Goal: Task Accomplishment & Management: Manage account settings

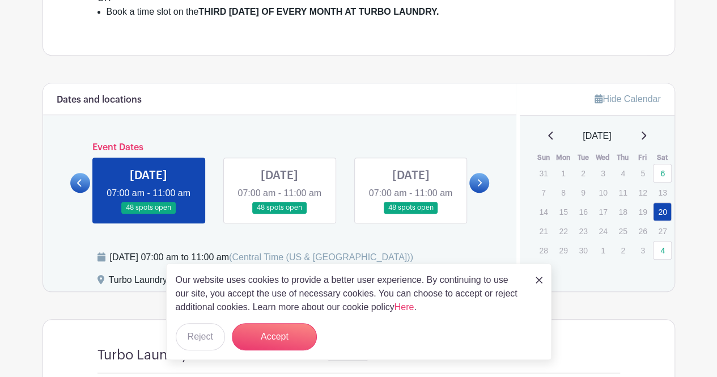
scroll to position [423, 0]
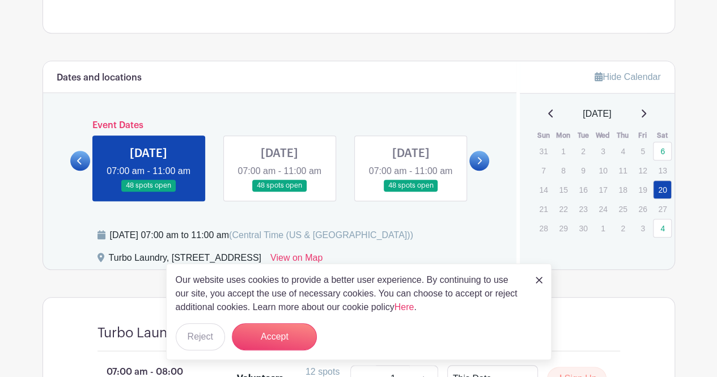
click at [538, 280] on img at bounding box center [538, 279] width 7 height 7
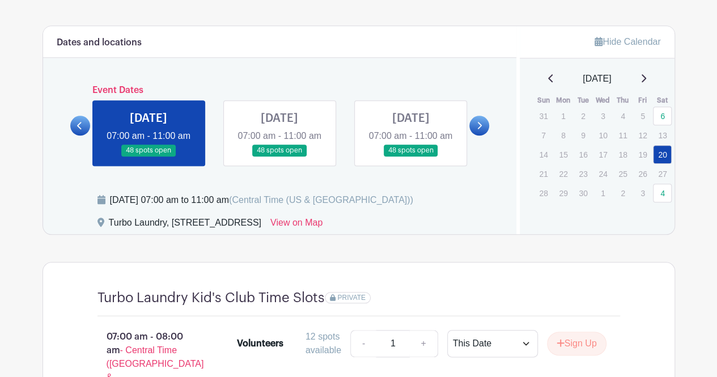
scroll to position [459, 0]
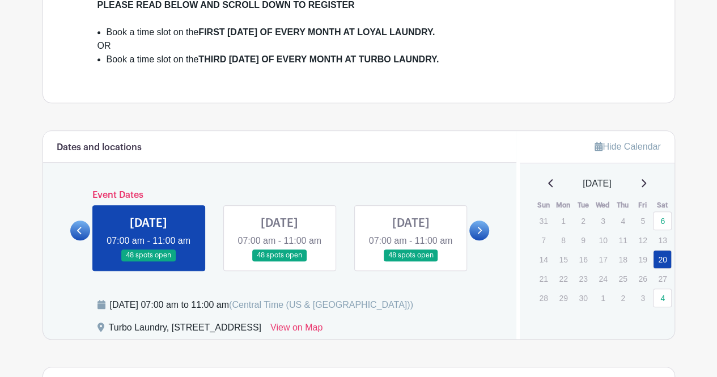
scroll to position [354, 0]
click at [641, 185] on div "[DATE]" at bounding box center [596, 183] width 127 height 14
click at [646, 183] on icon at bounding box center [643, 182] width 6 height 9
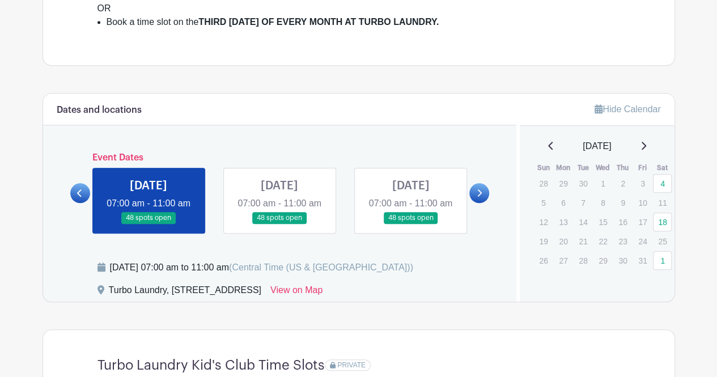
scroll to position [393, 0]
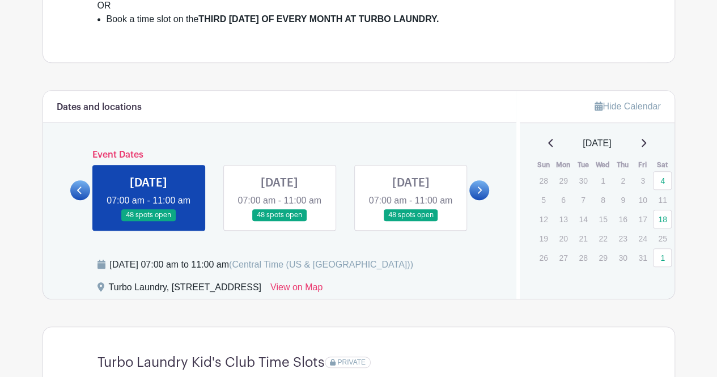
click at [646, 139] on icon at bounding box center [643, 142] width 6 height 9
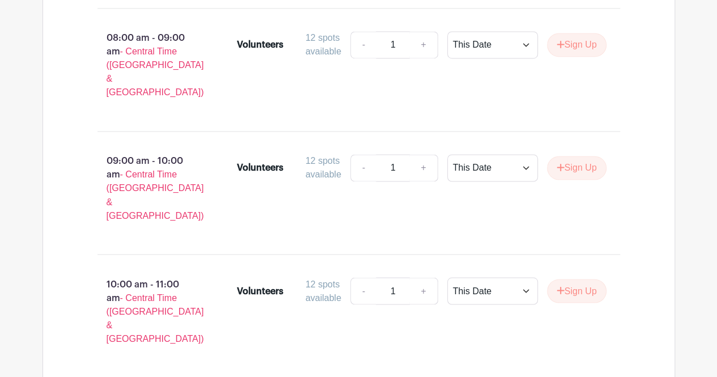
scroll to position [893, 0]
